Goal: Find specific page/section: Find specific page/section

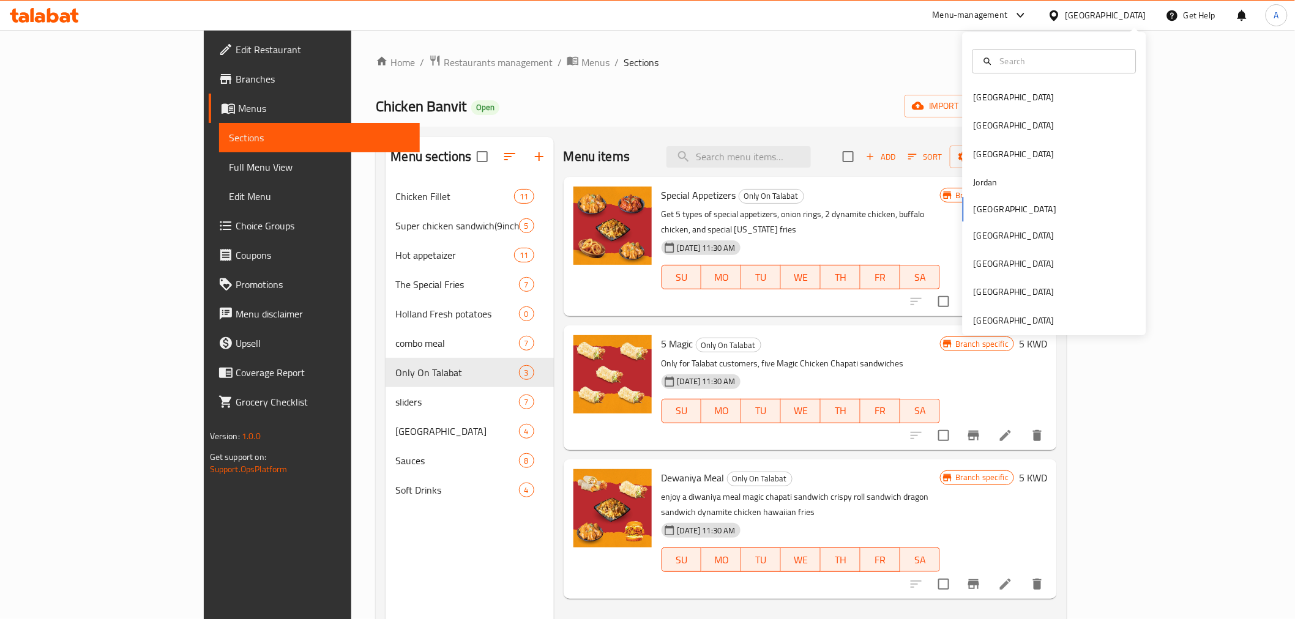
click at [1000, 330] on div "[GEOGRAPHIC_DATA] [GEOGRAPHIC_DATA] [GEOGRAPHIC_DATA] [GEOGRAPHIC_DATA] [GEOGRA…" at bounding box center [1054, 183] width 184 height 303
click at [995, 318] on div "[GEOGRAPHIC_DATA]" at bounding box center [1013, 320] width 81 height 13
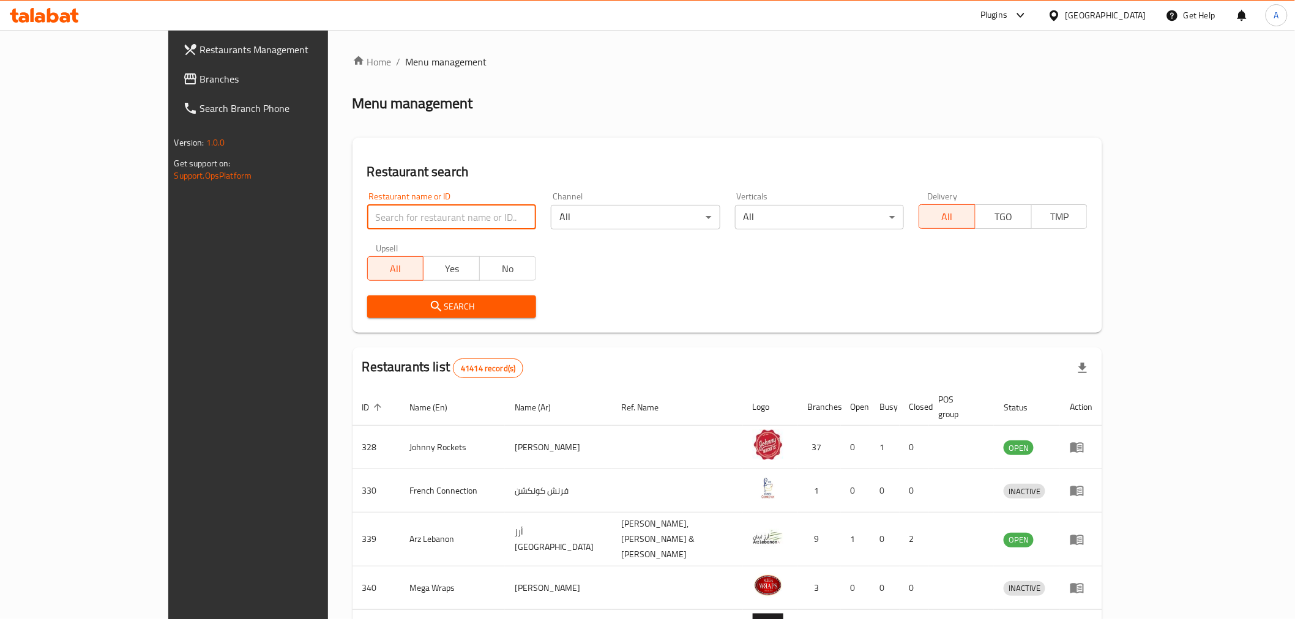
drag, startPoint x: 351, startPoint y: 224, endPoint x: 367, endPoint y: 226, distance: 16.1
click at [367, 224] on input "search" at bounding box center [451, 217] width 169 height 24
paste input "cha cha chai cafe"
type input "cha cha chai cafe"
drag, startPoint x: 538, startPoint y: 299, endPoint x: 518, endPoint y: 302, distance: 21.1
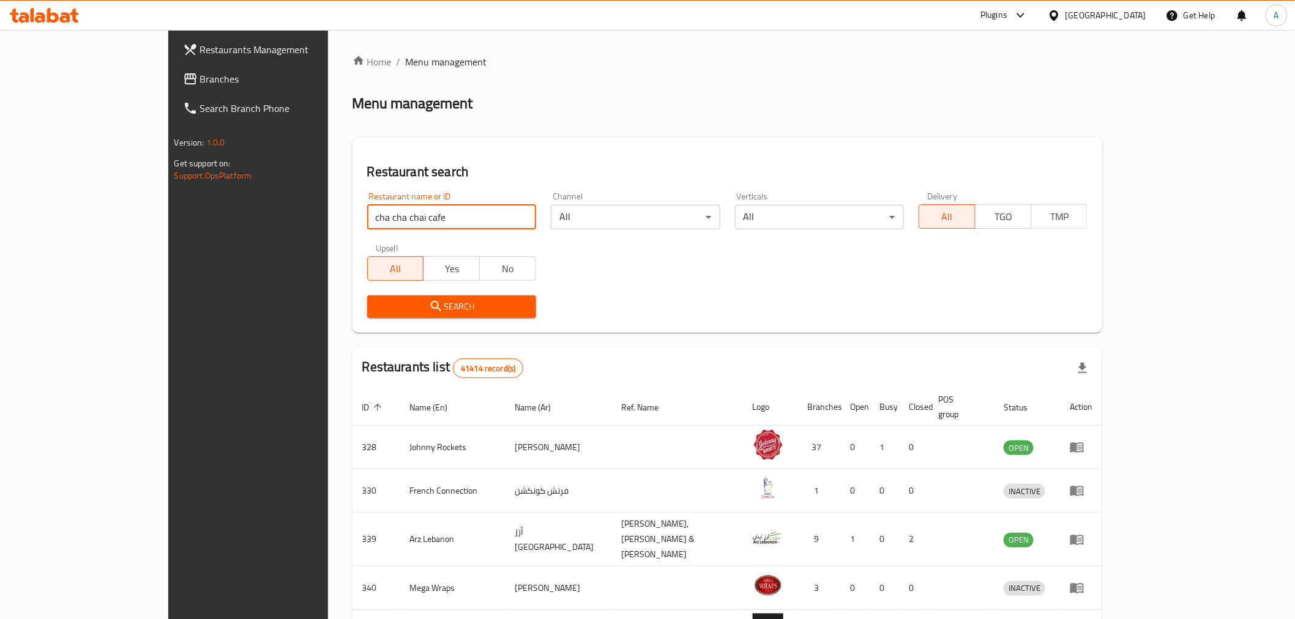
click at [538, 299] on div "Search" at bounding box center [727, 306] width 735 height 37
click at [498, 302] on div "Search" at bounding box center [452, 306] width 184 height 37
click at [474, 302] on span "Search" at bounding box center [451, 306] width 149 height 15
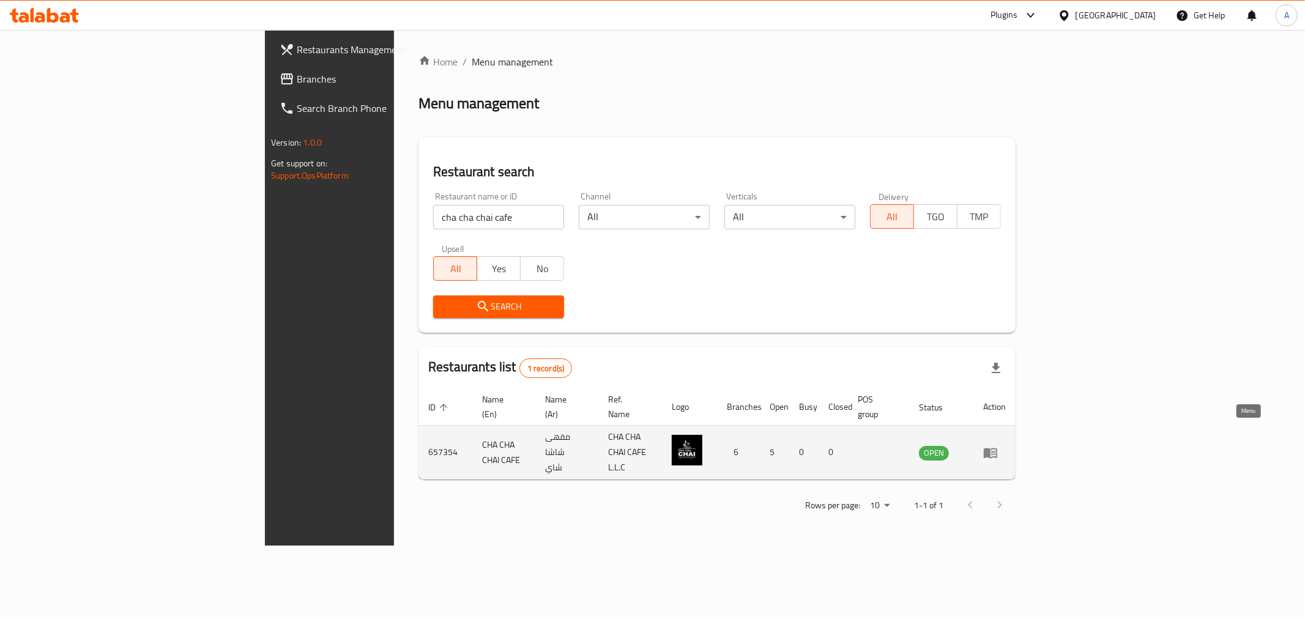
click at [1006, 445] on link "enhanced table" at bounding box center [994, 452] width 23 height 15
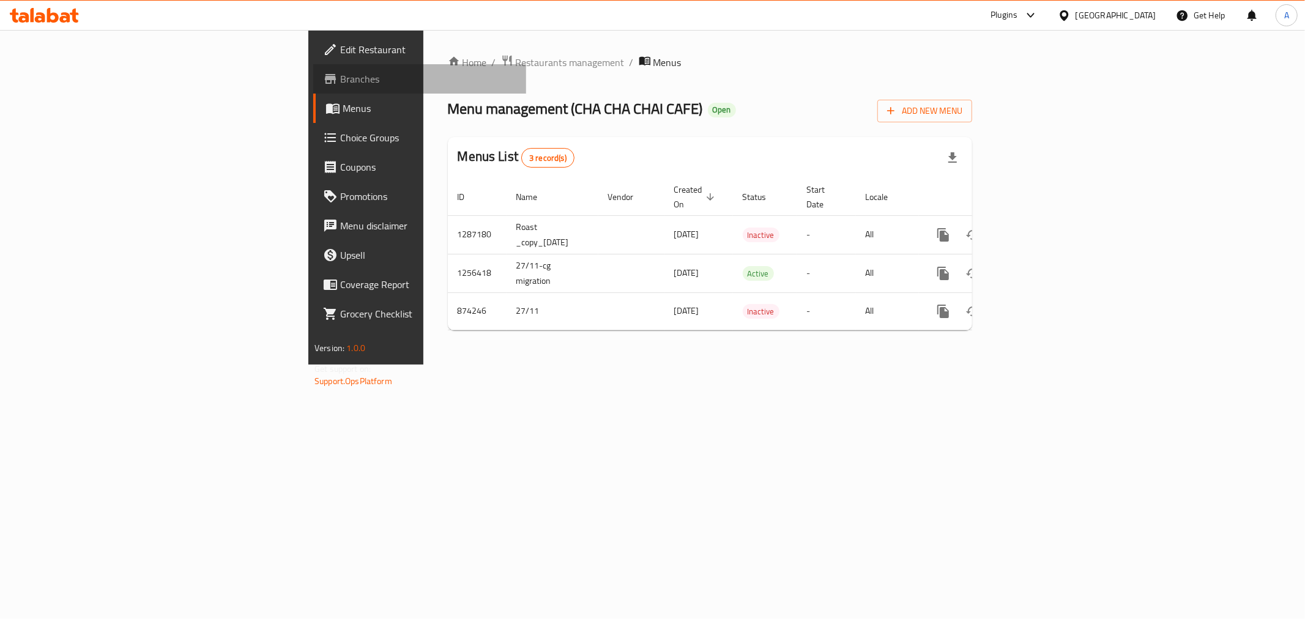
click at [340, 83] on span "Branches" at bounding box center [428, 79] width 176 height 15
